Goal: Task Accomplishment & Management: Manage account settings

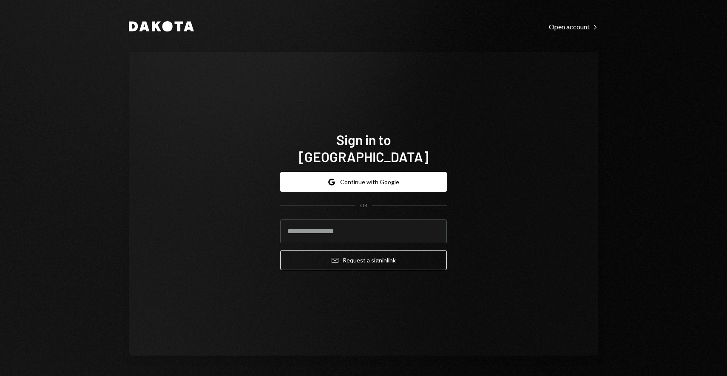
click at [348, 32] on div "Dakota Open account Right Caret Sign in to Dakota Google Continue with Google O…" at bounding box center [363, 188] width 510 height 376
click at [591, 80] on div "Sign in to Dakota Google Continue with Google OR Email Request a sign in link" at bounding box center [363, 203] width 469 height 303
click at [386, 221] on input "email" at bounding box center [363, 231] width 167 height 24
type input "**********"
click at [280, 250] on button "Email Request a sign in link" at bounding box center [363, 260] width 167 height 20
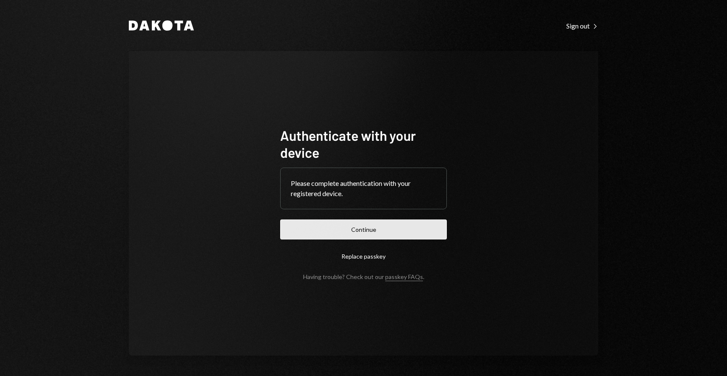
click at [380, 229] on button "Continue" at bounding box center [363, 229] width 167 height 20
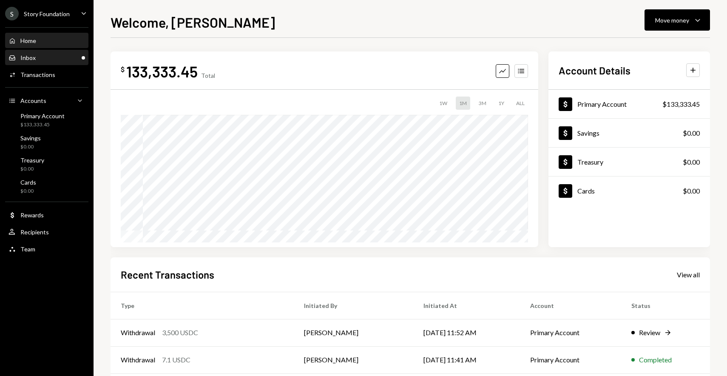
click at [71, 54] on div "Inbox Inbox" at bounding box center [47, 58] width 77 height 8
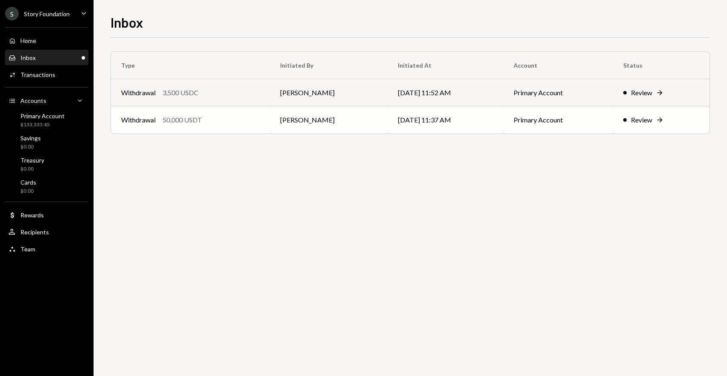
click at [254, 118] on div "Withdrawal 50,000 USDT" at bounding box center [190, 120] width 139 height 10
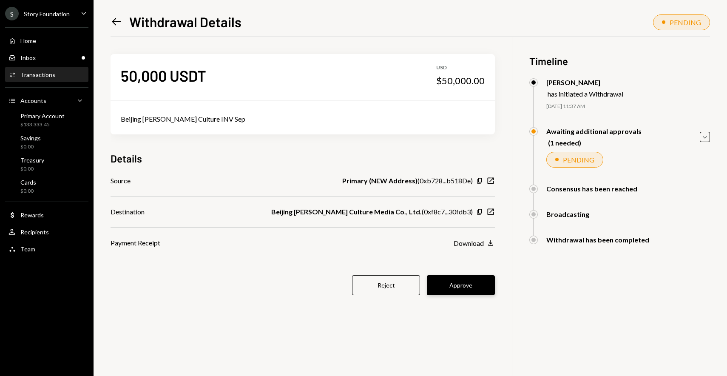
click at [468, 280] on button "Approve" at bounding box center [461, 285] width 68 height 20
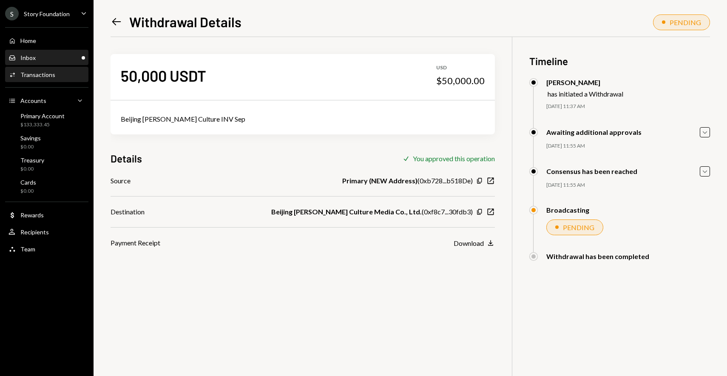
click at [75, 50] on link "Inbox Inbox" at bounding box center [46, 57] width 83 height 15
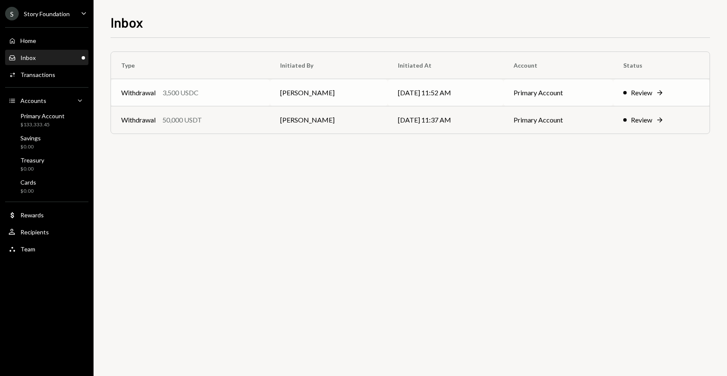
click at [191, 89] on div "3,500 USDC" at bounding box center [180, 93] width 36 height 10
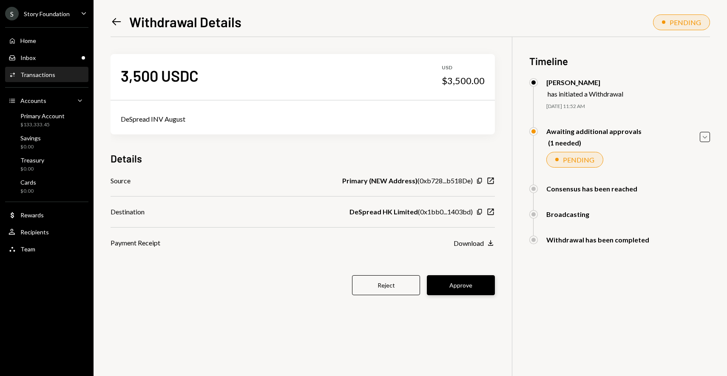
click at [467, 282] on button "Approve" at bounding box center [461, 285] width 68 height 20
